Goal: Task Accomplishment & Management: Use online tool/utility

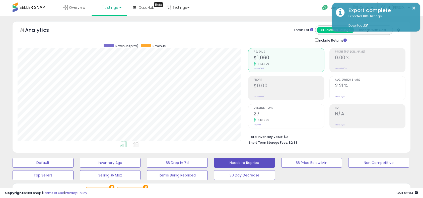
select select "**"
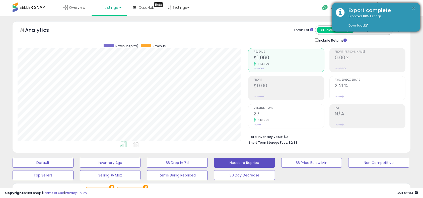
scroll to position [103, 231]
click at [412, 8] on button "×" at bounding box center [413, 8] width 4 height 6
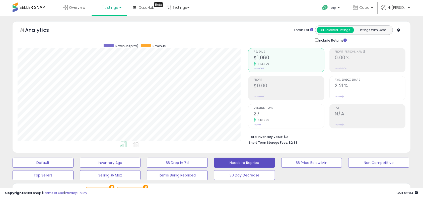
click at [42, 9] on span at bounding box center [29, 8] width 32 height 10
click at [25, 8] on span at bounding box center [29, 8] width 32 height 10
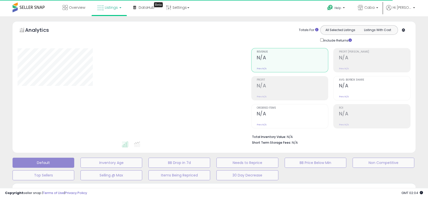
click at [221, 11] on div "Overview Listings DataHub Beta" at bounding box center [137, 10] width 283 height 21
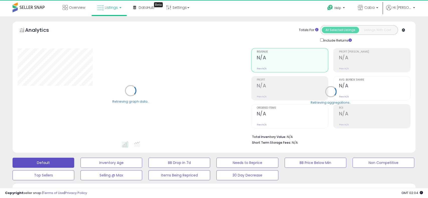
click at [257, 10] on div "Overview Listings DataHub Beta" at bounding box center [137, 10] width 283 height 21
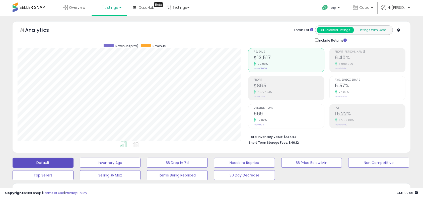
click at [379, 28] on button "Listings With Cost" at bounding box center [371, 30] width 37 height 7
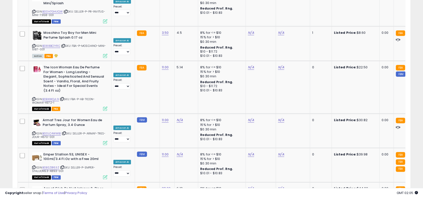
scroll to position [1036, 0]
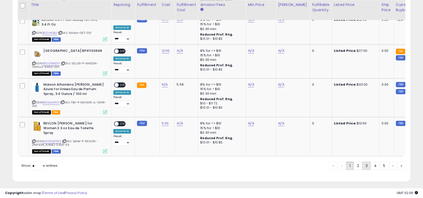
click at [380, 163] on link "3" at bounding box center [384, 166] width 9 height 9
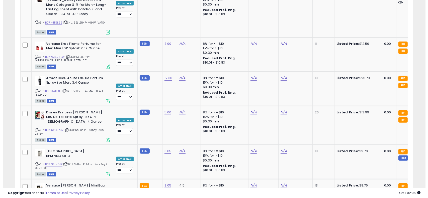
scroll to position [0, 0]
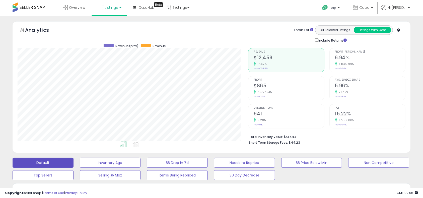
click at [395, 79] on span "Avg. Buybox Share" at bounding box center [370, 80] width 70 height 3
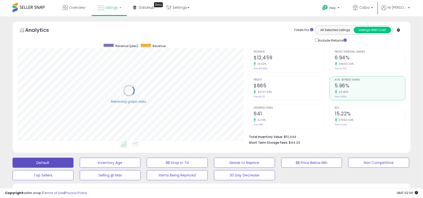
scroll to position [103, 233]
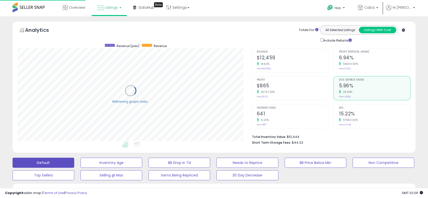
click at [406, 64] on div "Retrieving aggregations.. Revenue $12,459 14.62% Prev: $10,869 Profit $865" at bounding box center [330, 95] width 167 height 105
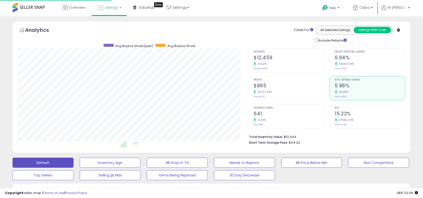
scroll to position [0, 0]
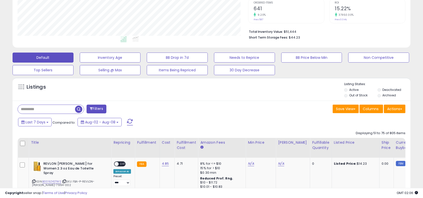
scroll to position [82, 0]
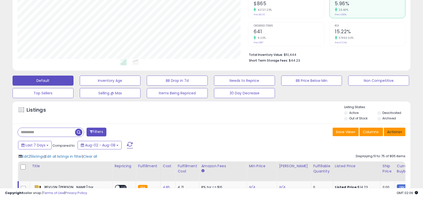
click at [396, 135] on button "Actions" at bounding box center [395, 132] width 22 height 9
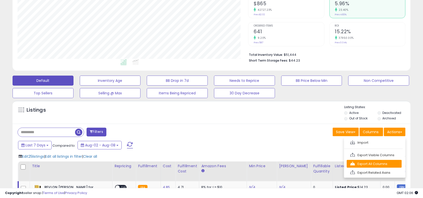
click at [384, 163] on link "Export All Columns" at bounding box center [373, 164] width 55 height 8
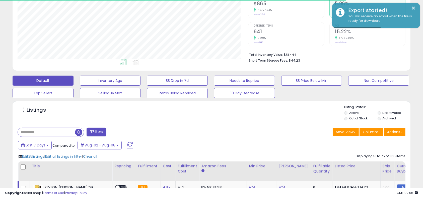
scroll to position [0, 0]
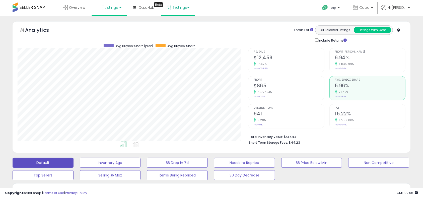
click at [179, 10] on link "Settings" at bounding box center [177, 7] width 31 height 15
click at [229, 9] on div "Overview Listings DataHub Beta" at bounding box center [135, 10] width 279 height 21
click at [177, 4] on link "Settings" at bounding box center [177, 7] width 31 height 15
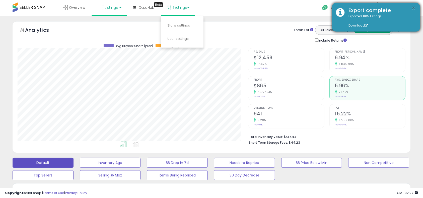
click at [412, 7] on button "×" at bounding box center [413, 8] width 4 height 6
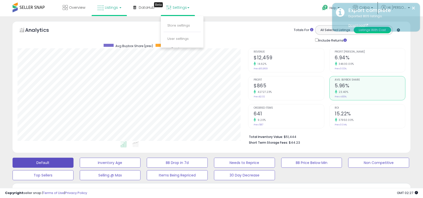
click at [225, 7] on div "Overview Listings DataHub Beta" at bounding box center [135, 10] width 279 height 21
